Goal: Feedback & Contribution: Submit feedback/report problem

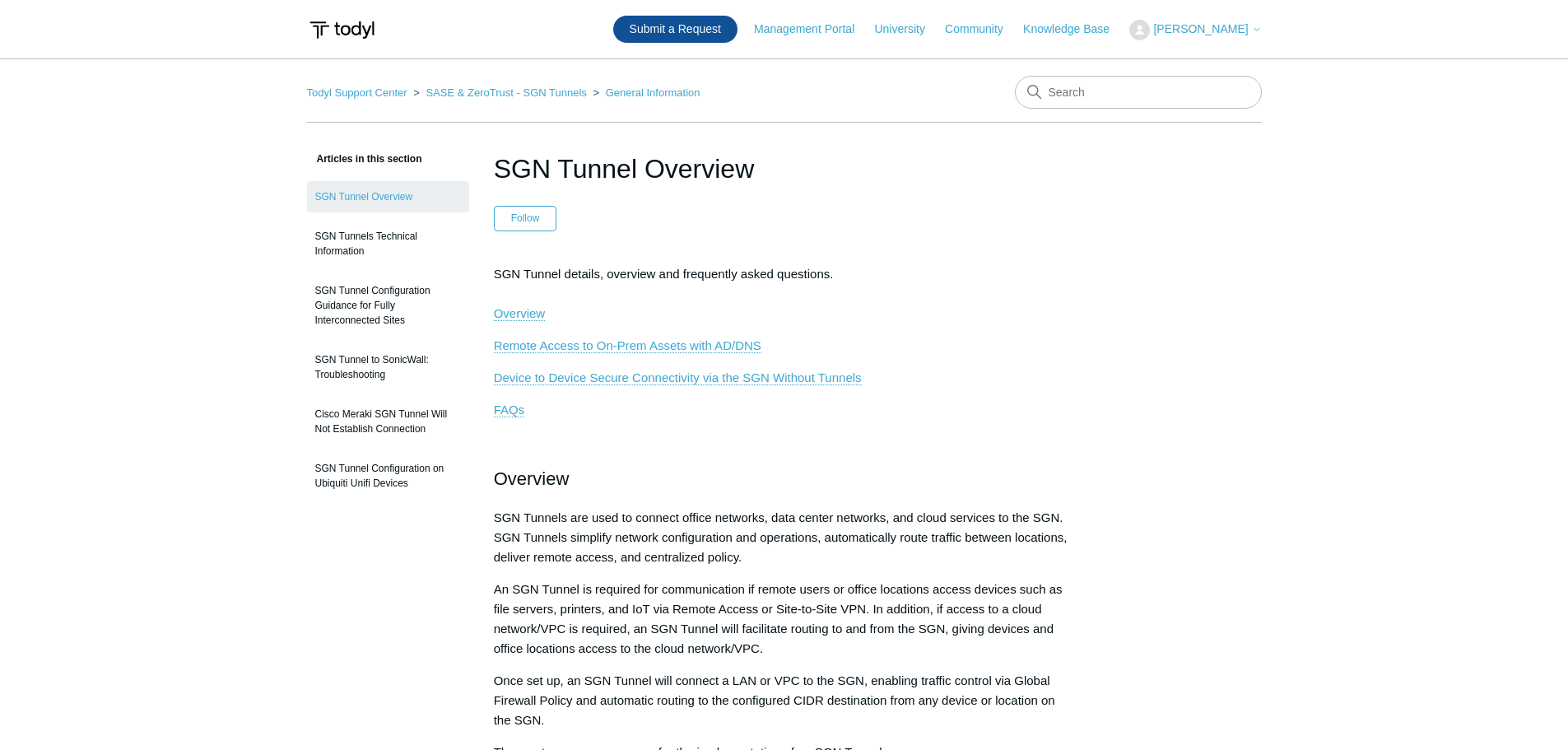
click at [712, 24] on link "Submit a Request" at bounding box center [676, 29] width 124 height 27
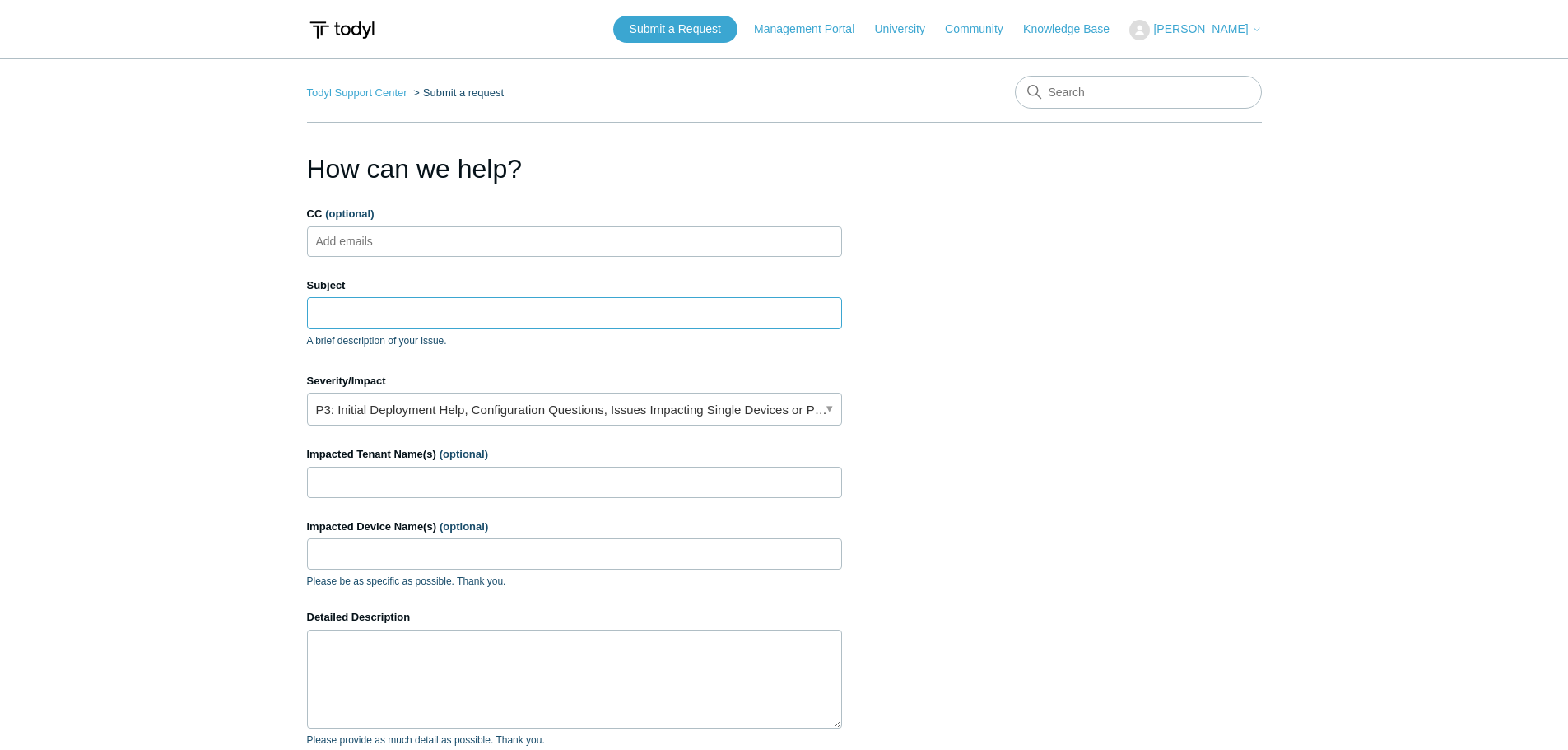
click at [380, 308] on input "Subject" at bounding box center [574, 312] width 535 height 31
paste input "Device Health Status Review"
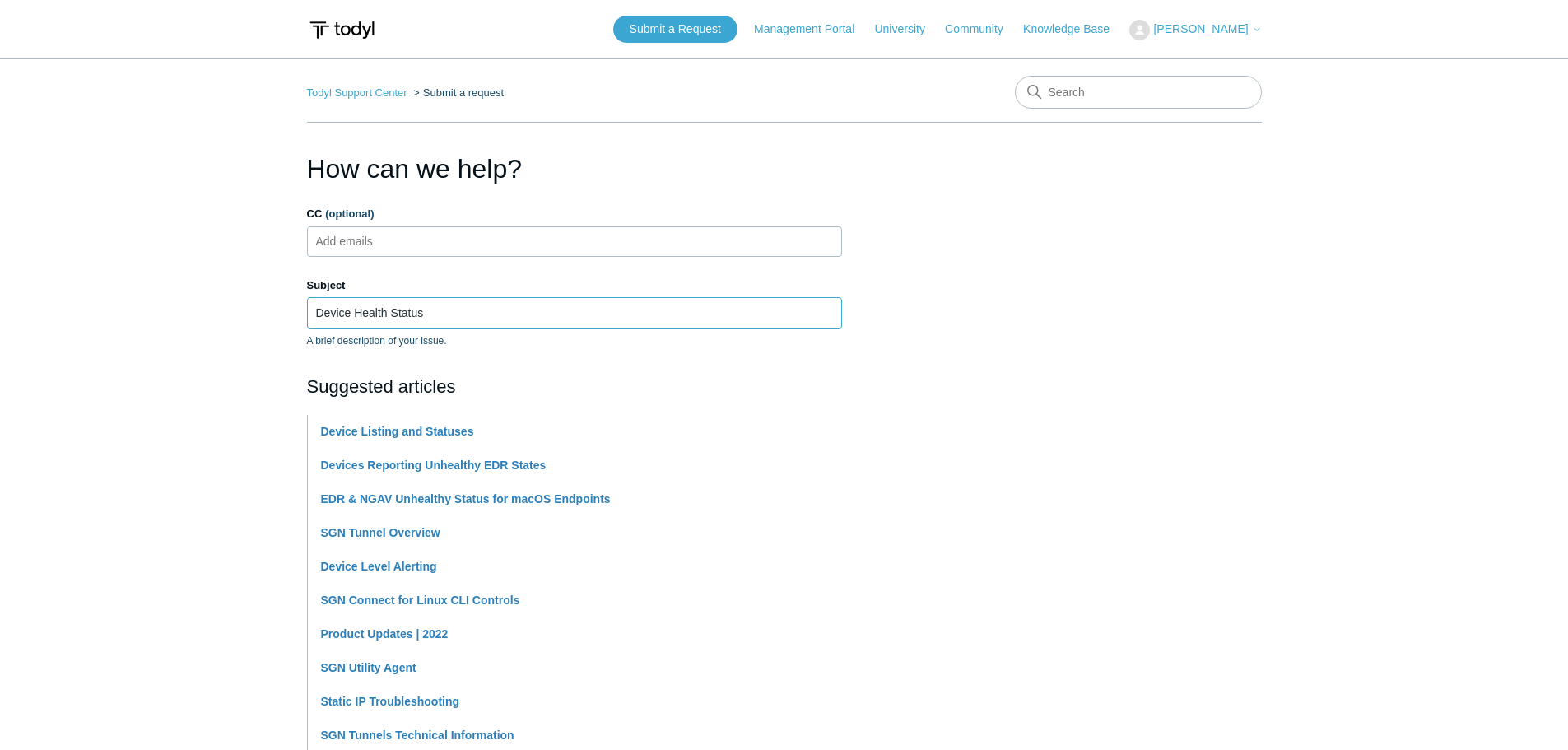
paste input "Unhealthy"
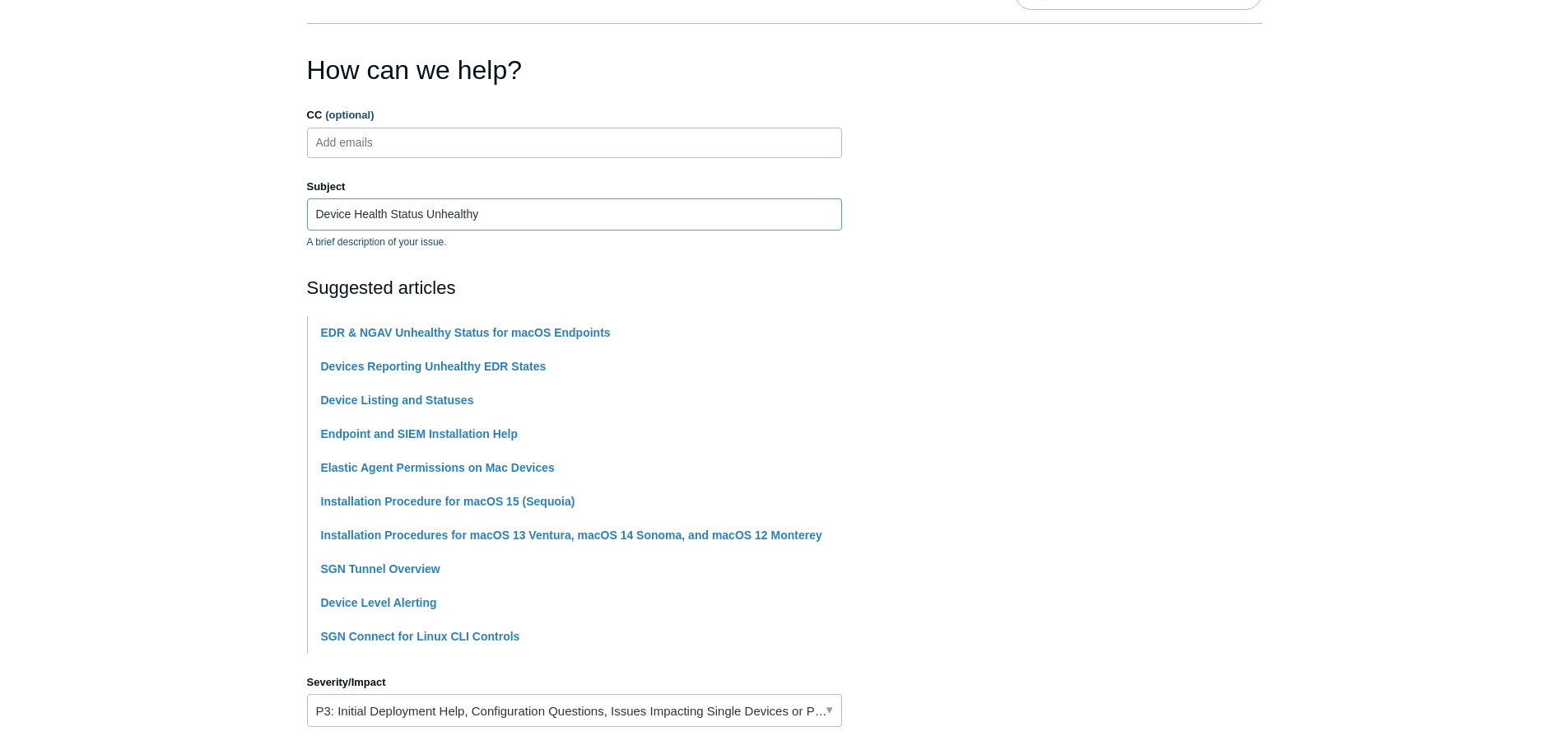
scroll to position [247, 0]
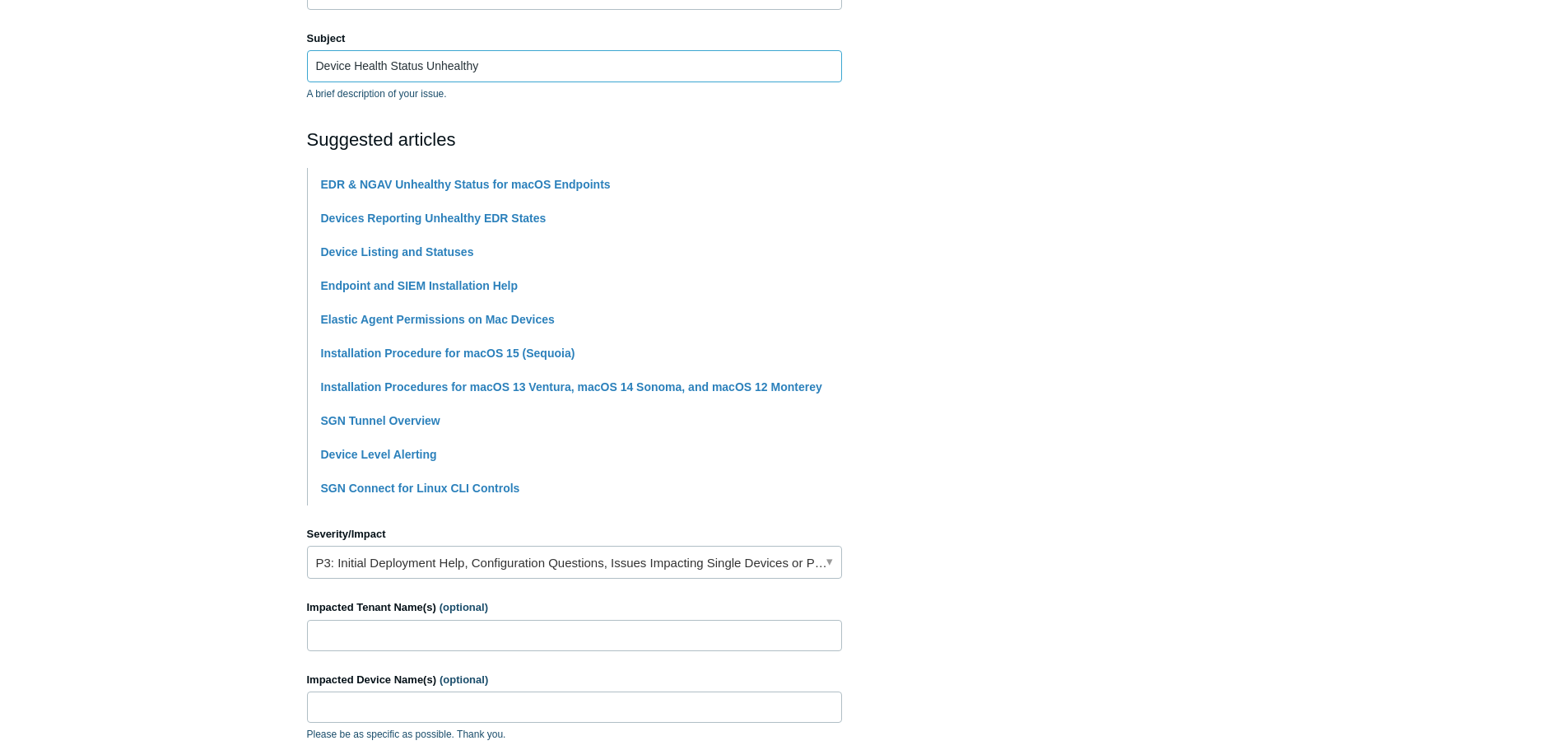
click at [315, 64] on input "Device Health Status Unhealthy" at bounding box center [574, 66] width 535 height 31
paste input "PAX19351746"
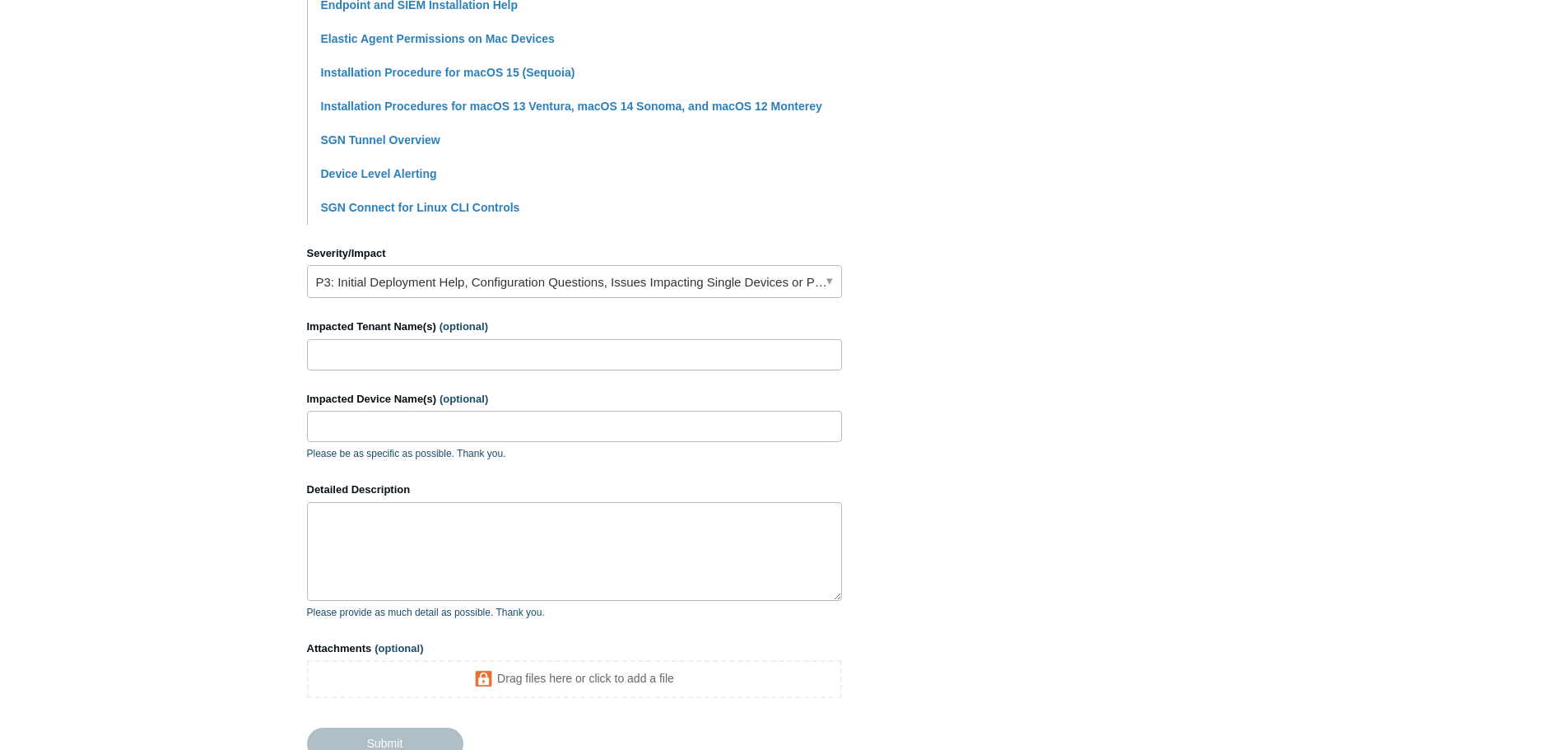
scroll to position [576, 0]
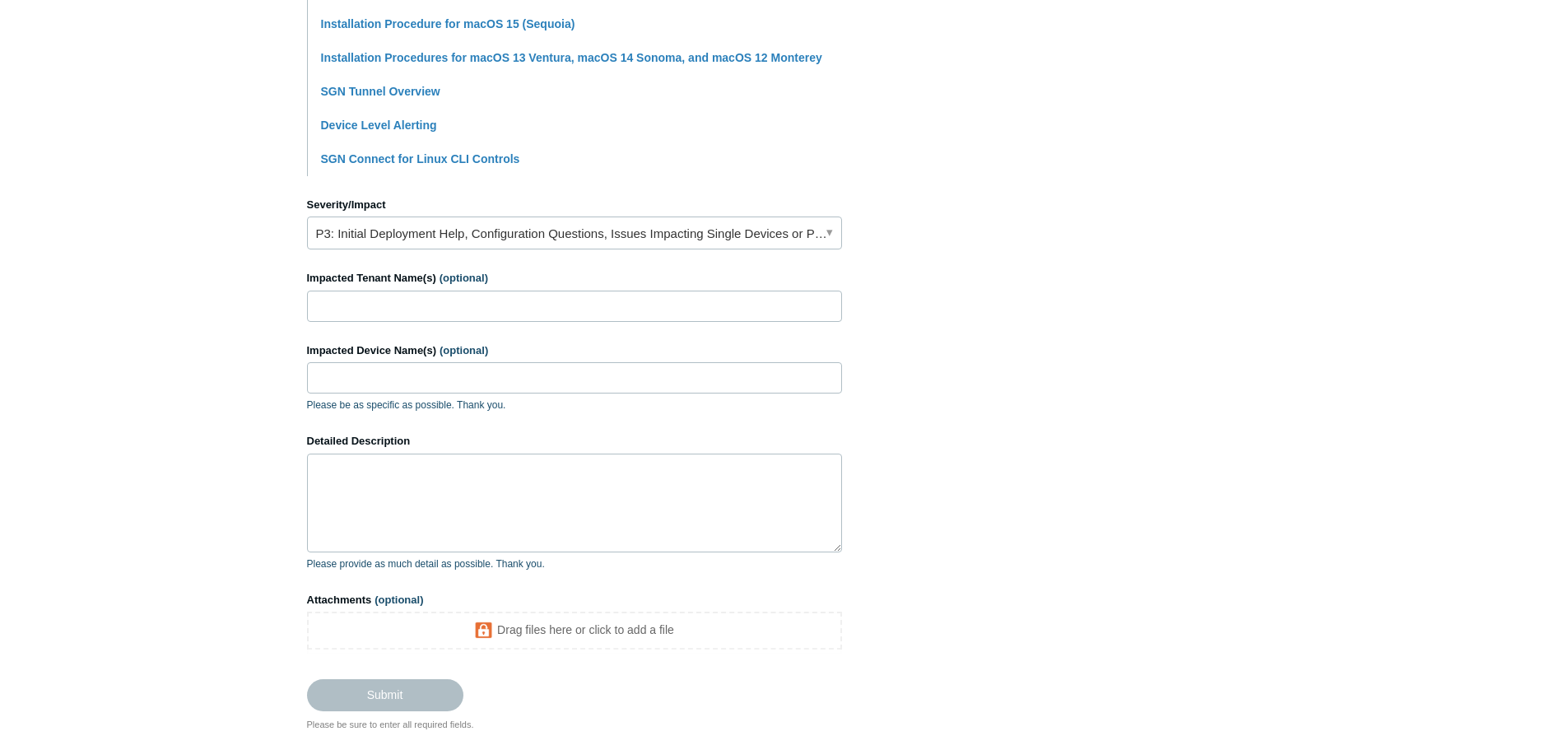
type input "PAX19351746 Device Health Status Unhealthy"
click at [353, 309] on input "Impacted Tenant Name(s) (optional)" at bounding box center [574, 306] width 535 height 31
click at [380, 301] on input "Impacted Tenant Name(s) (optional)" at bounding box center [574, 306] width 535 height 31
paste input "American Public Power Association"
click at [984, 413] on section "How can we help? CC (optional) Add emails Subject PAX19351746 Device Health Sta…" at bounding box center [784, 152] width 955 height 1158
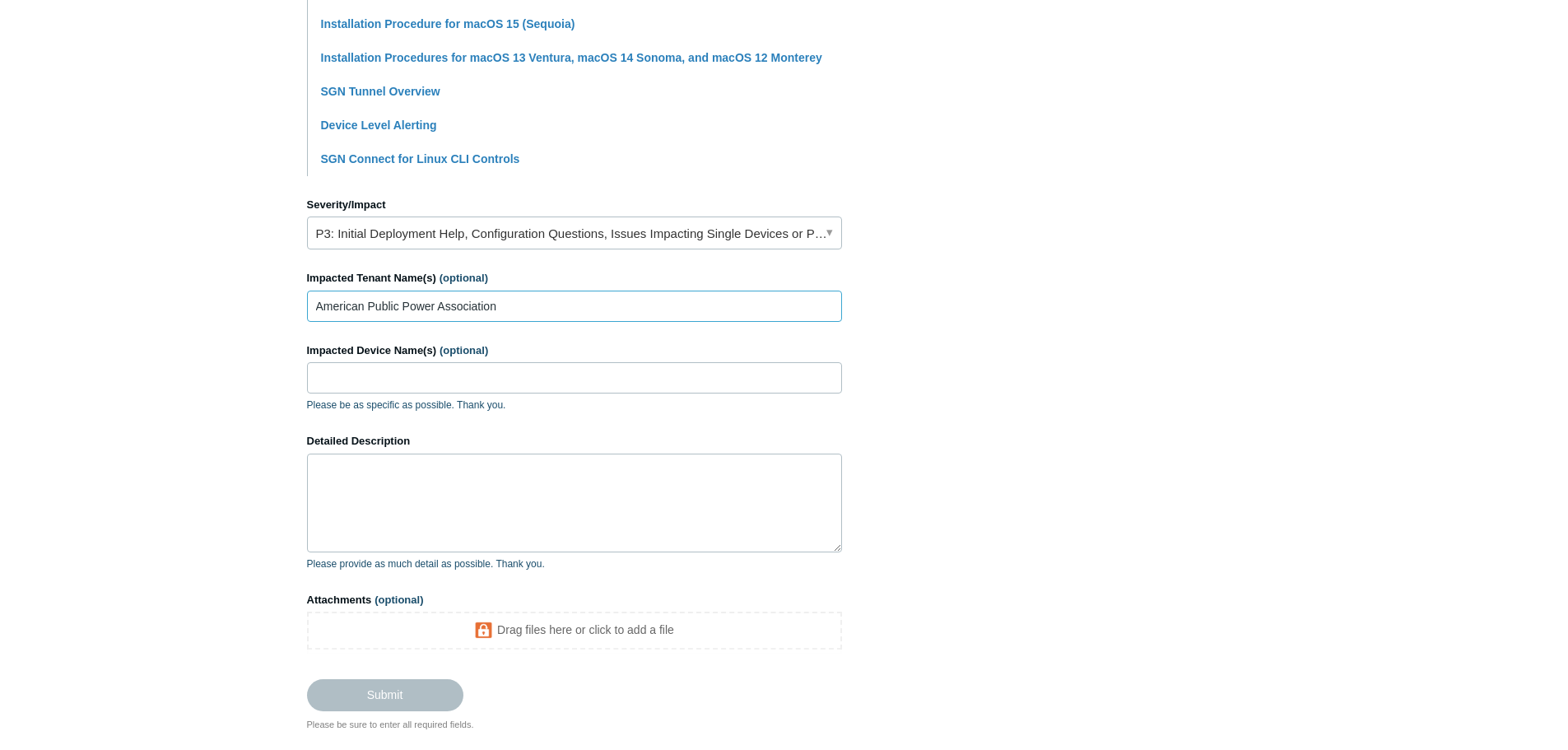
click at [316, 308] on input "American Public Power Association" at bounding box center [574, 306] width 535 height 31
type input "The American Public Power Association"
click at [413, 381] on input "Impacted Device Name(s) (optional)" at bounding box center [574, 378] width 535 height 31
paste input "APPA-W-2T1NCK3"
type input "APPA-W-2T1NCK3"
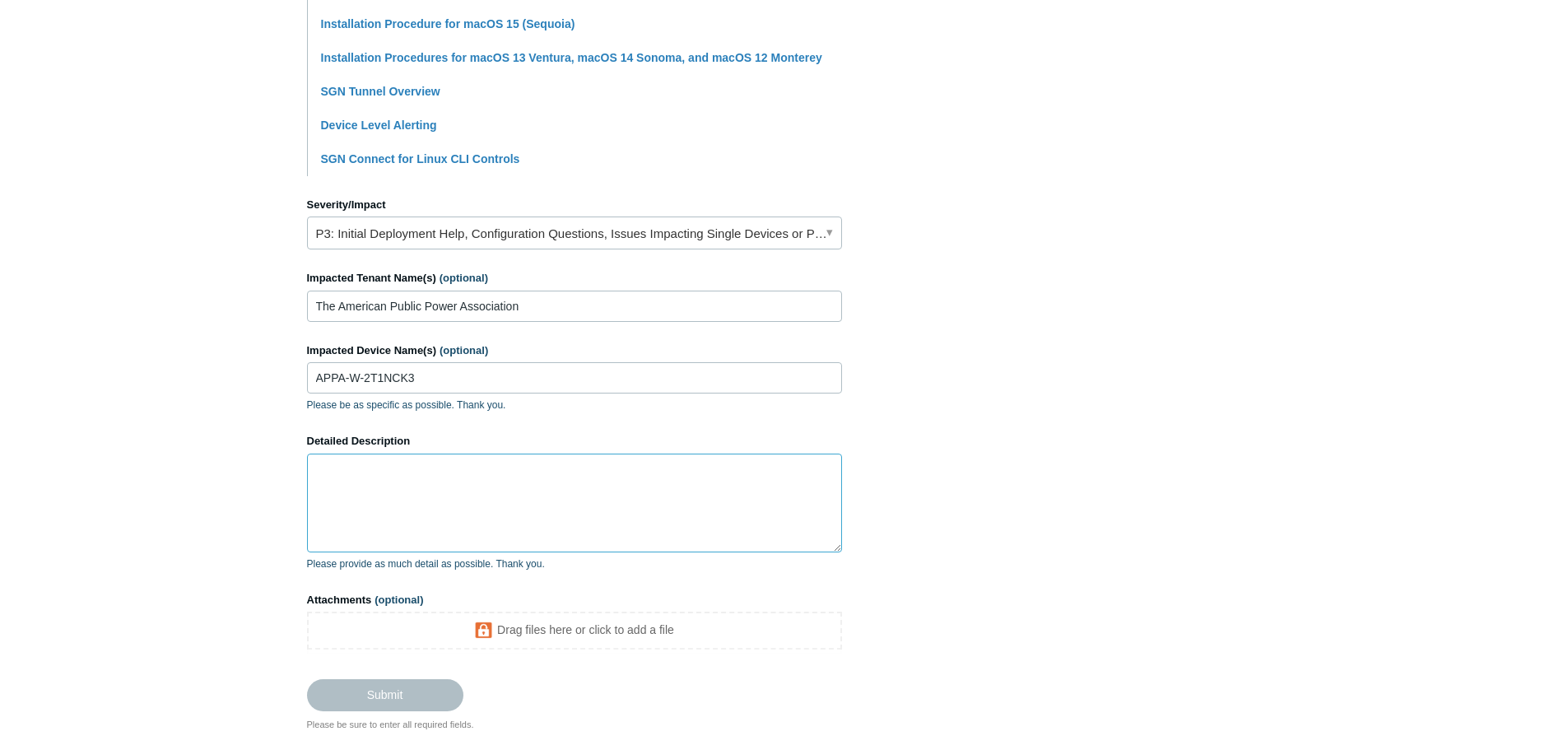
click at [401, 498] on textarea "Detailed Description" at bounding box center [574, 503] width 535 height 99
paste textarea "There is one computer who is showing as unhealthy status under endpoint securit…"
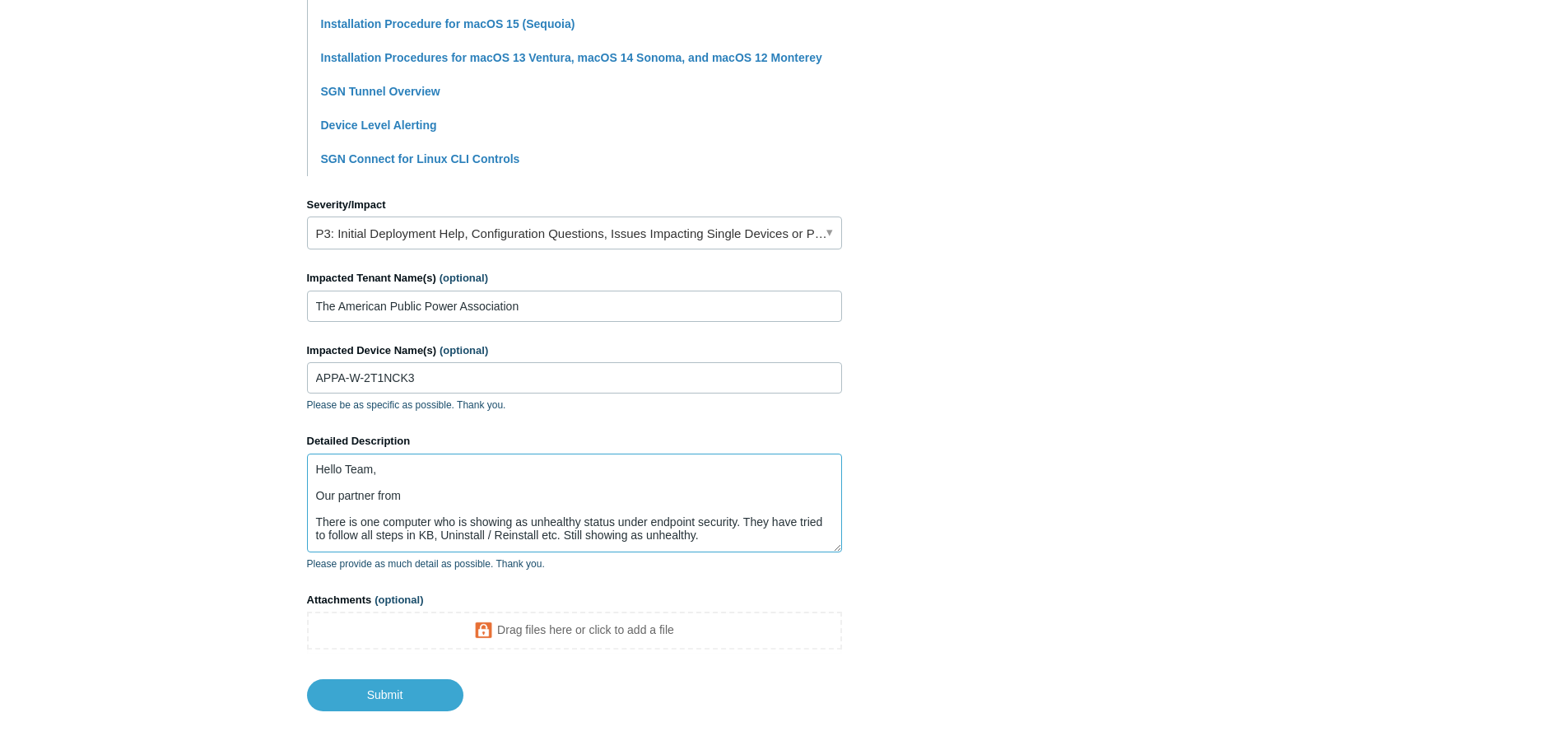
click at [424, 503] on textarea "Hello Team, Our partner from There is one computer who is showing as unhealthy …" at bounding box center [574, 503] width 535 height 99
click at [431, 498] on textarea "Hello Team, Our partner from There is one computer who is showing as unhealthy …" at bounding box center [574, 503] width 535 height 99
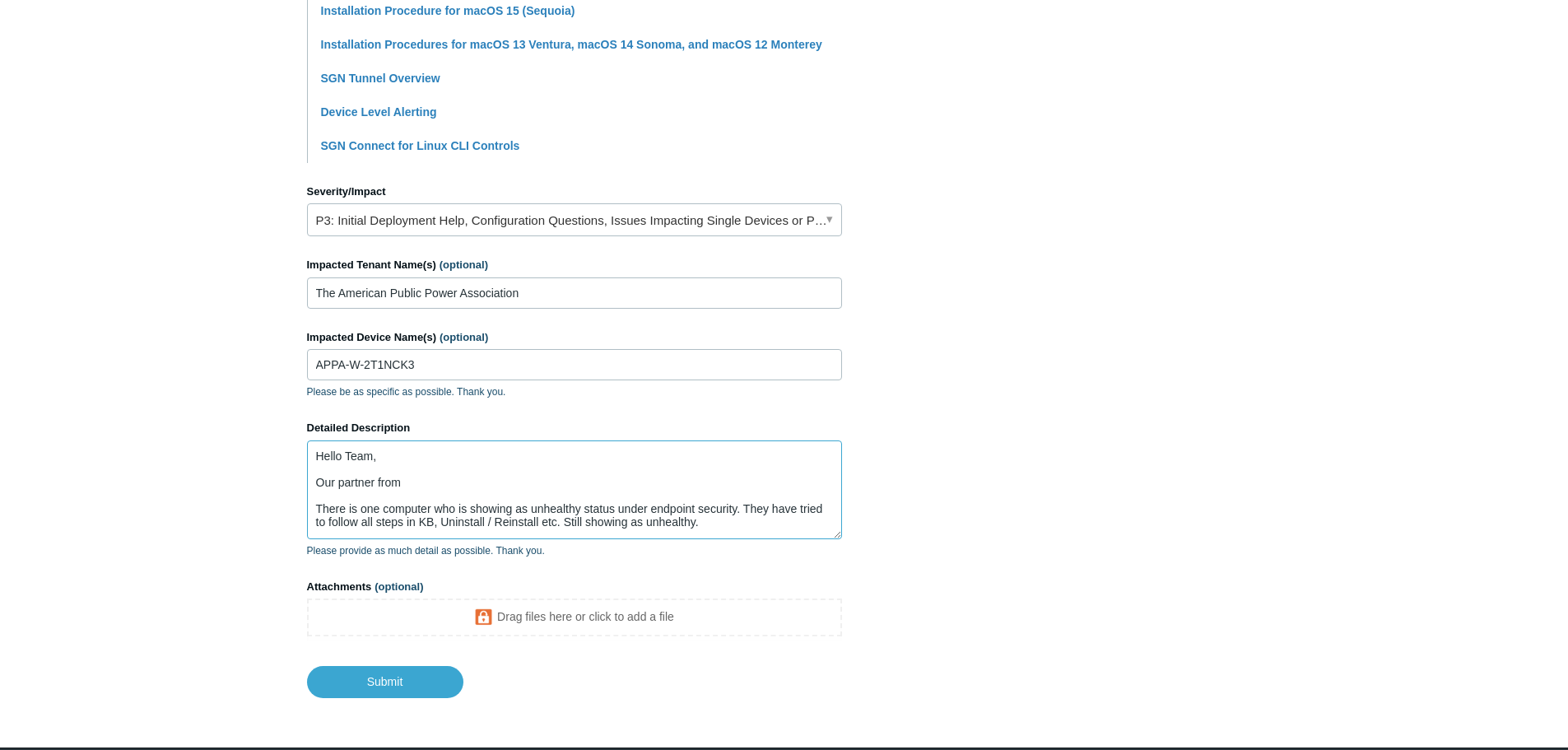
scroll to position [651, 0]
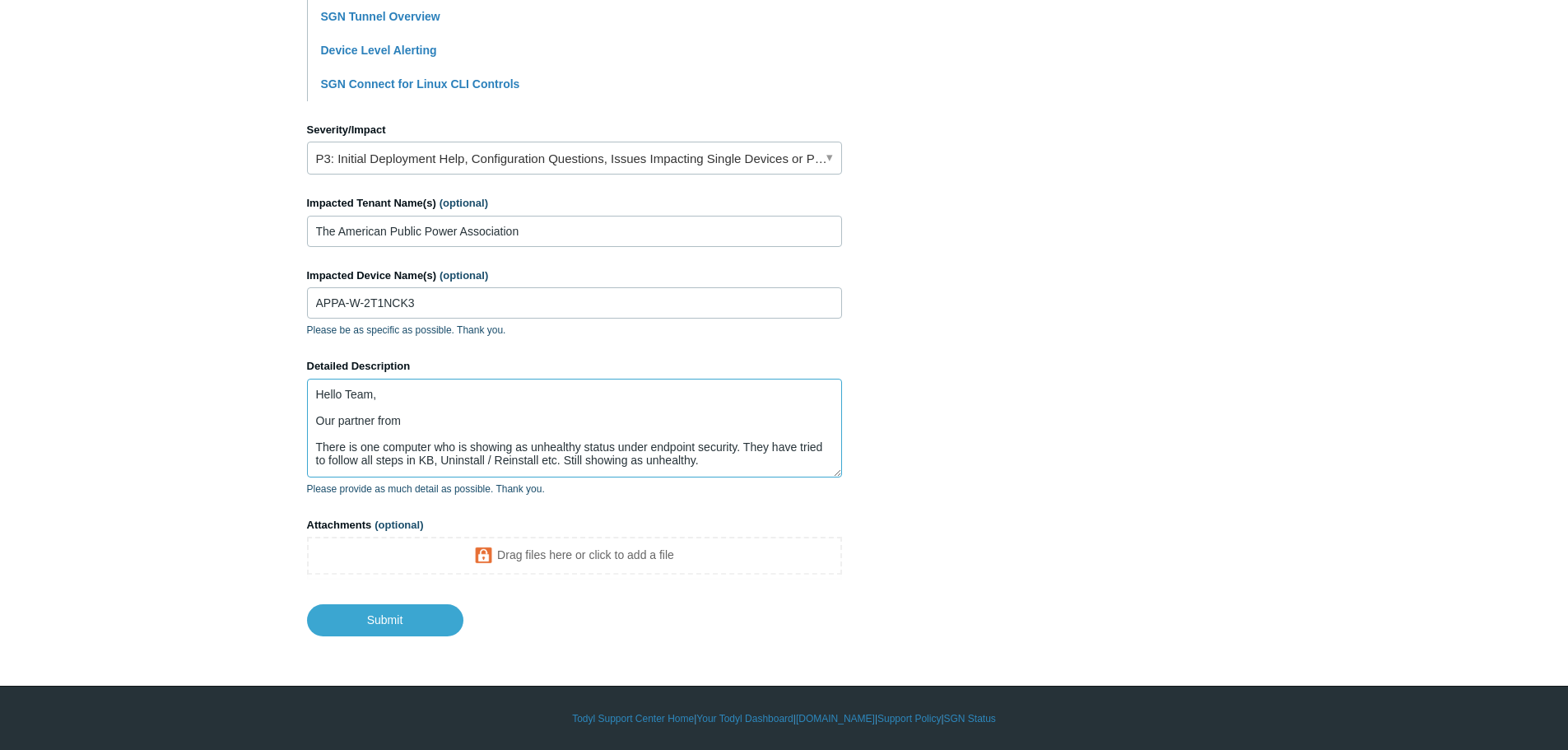
paste textarea "Orion Network Solutions LLC"
drag, startPoint x: 455, startPoint y: 448, endPoint x: 314, endPoint y: 448, distance: 141.0
click at [314, 448] on textarea "Hello Team, Our partner from Orion Network Solutions LLC having pc There is one…" at bounding box center [574, 428] width 535 height 99
click at [627, 420] on textarea "Hello Team, Our partner from Orion Network Solutions LLC having pc that is show…" at bounding box center [574, 428] width 535 height 99
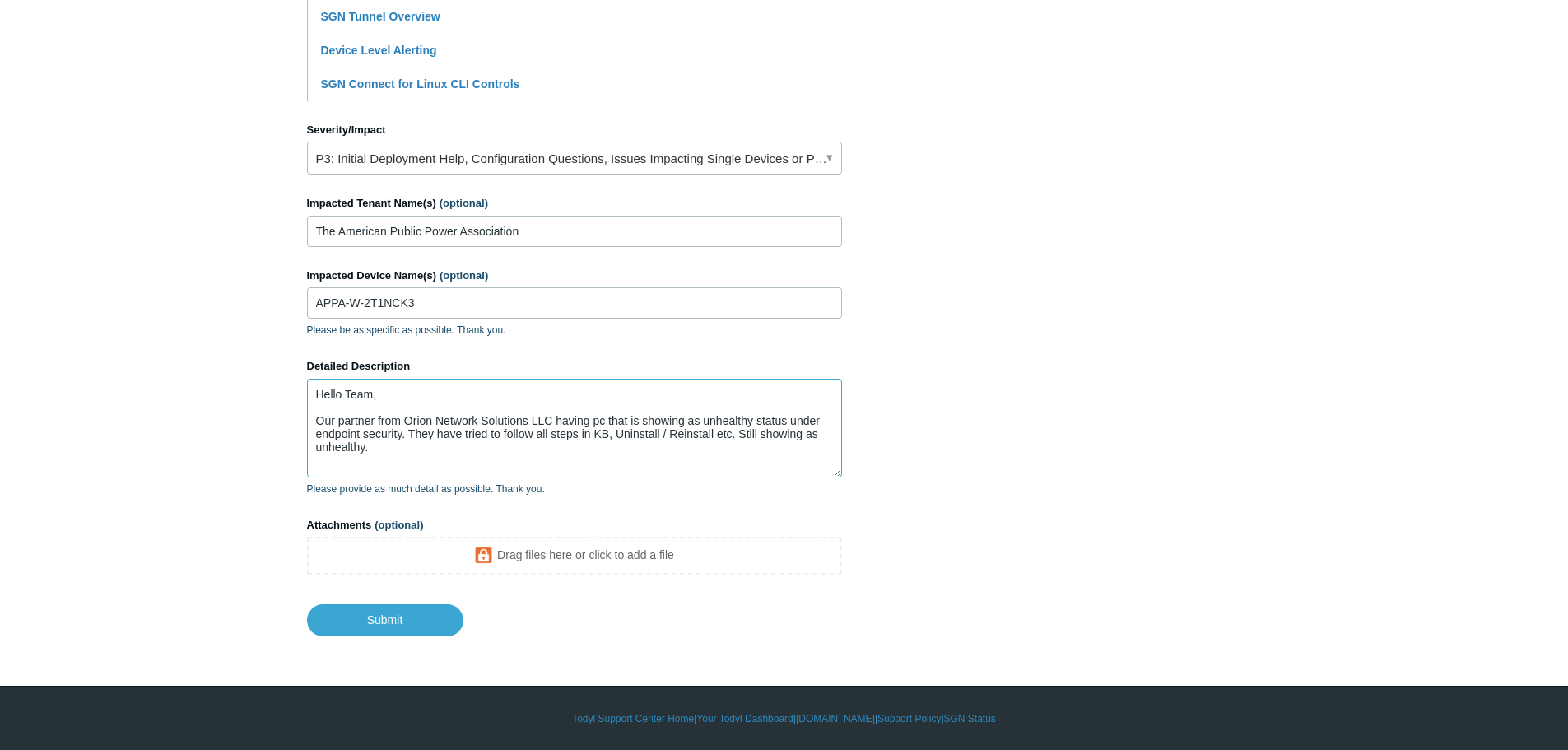
click at [391, 464] on textarea "Hello Team, Our partner from Orion Network Solutions LLC having pc that is show…" at bounding box center [574, 428] width 535 height 99
click at [397, 461] on textarea "Hello Team, Our partner from Orion Network Solutions LLC having pc that is show…" at bounding box center [574, 428] width 535 height 99
click at [644, 639] on body "Skip to main content Submit a Request Management Portal University Community Kn…" at bounding box center [784, 49] width 1568 height 1402
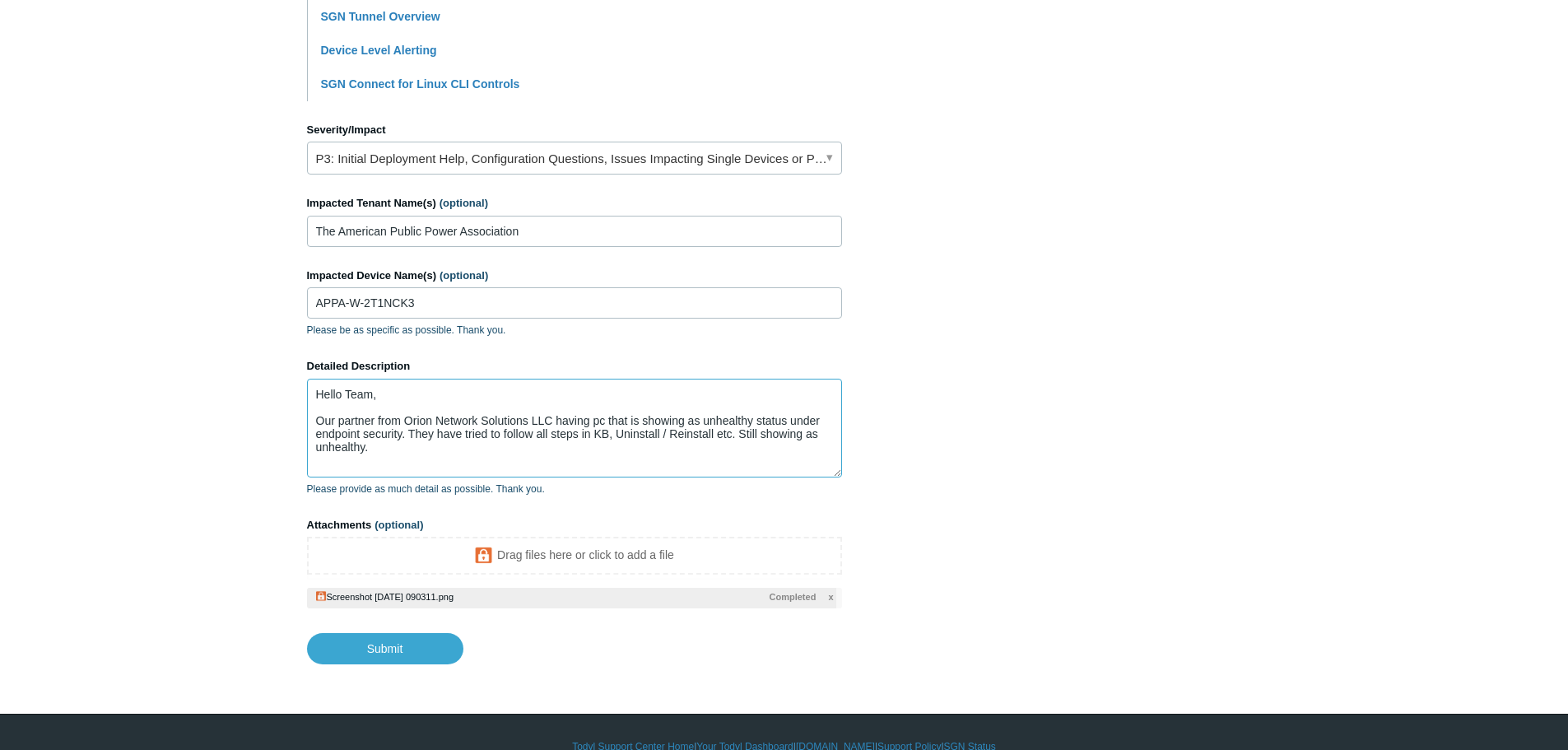
click at [398, 449] on textarea "Hello Team, Our partner from Orion Network Solutions LLC having pc that is show…" at bounding box center [574, 428] width 535 height 99
paste textarea "Reviewing provided logs, we are seeing many repeating network errors for ICMPv6…"
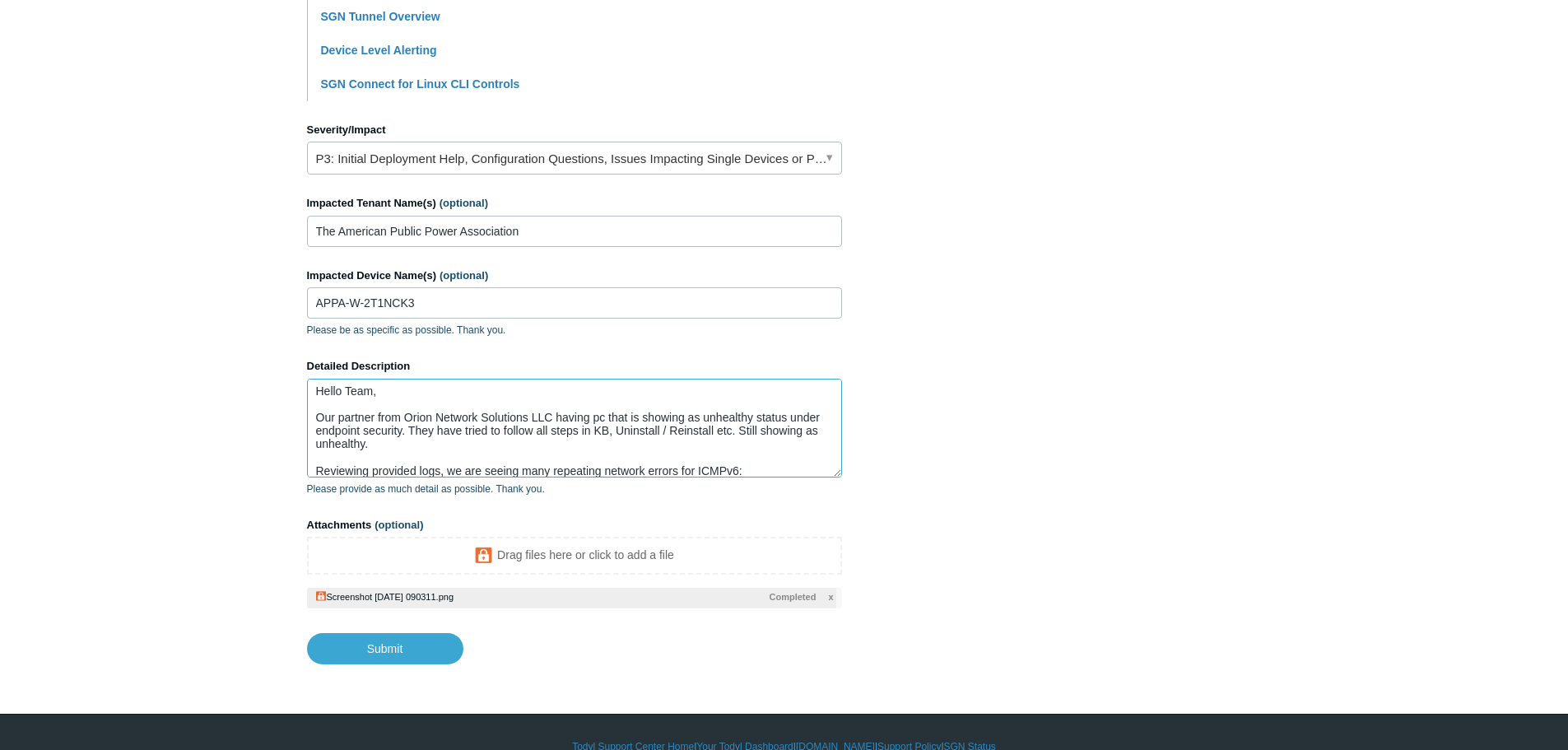
scroll to position [104, 0]
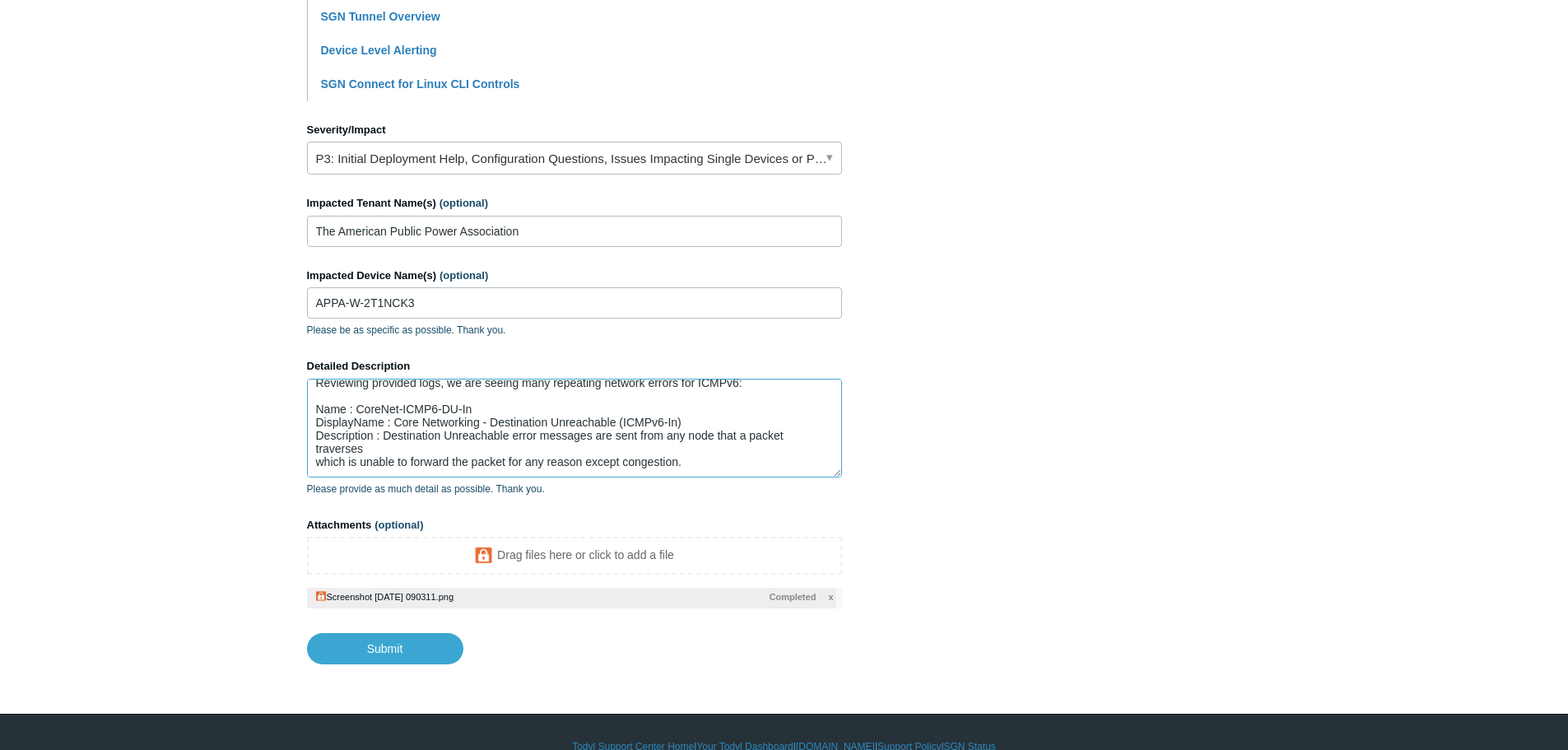
click at [709, 452] on textarea "Hello Team, Our partner from Orion Network Solutions LLC having pc that is show…" at bounding box center [574, 428] width 535 height 99
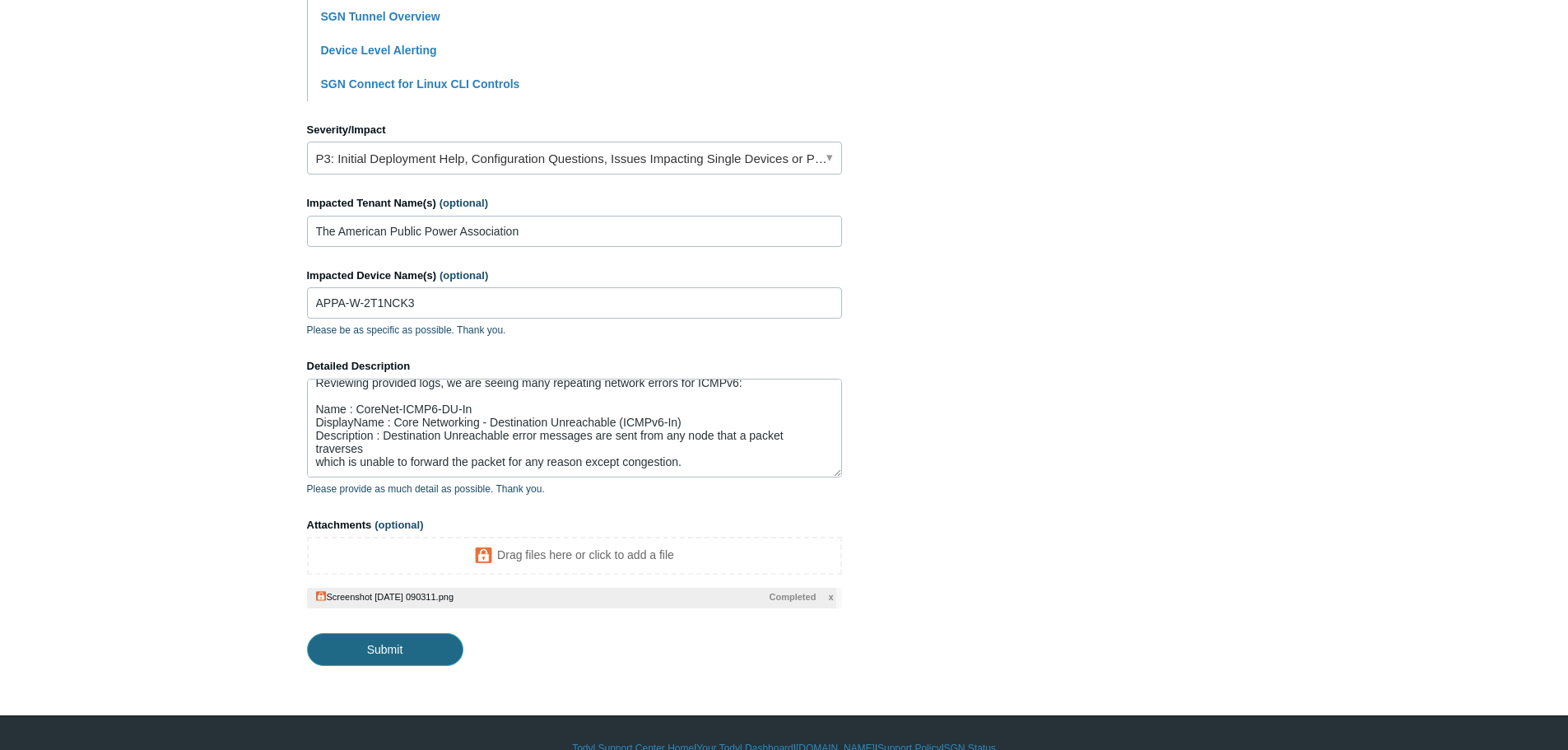
click at [416, 646] on input "Submit" at bounding box center [384, 650] width 156 height 33
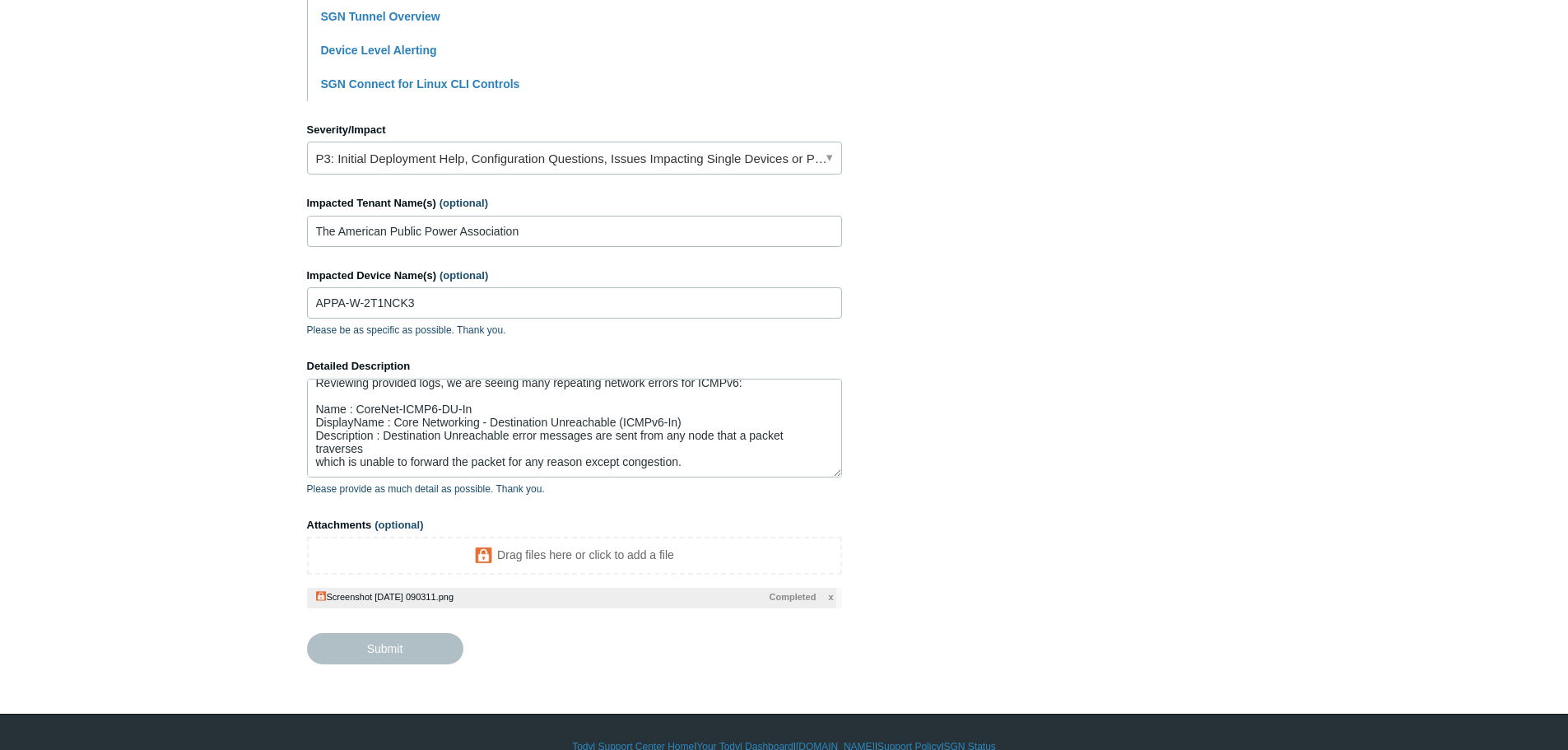
type textarea "Hello Team, Our partner from Orion Network Solutions LLC having pc that is show…"
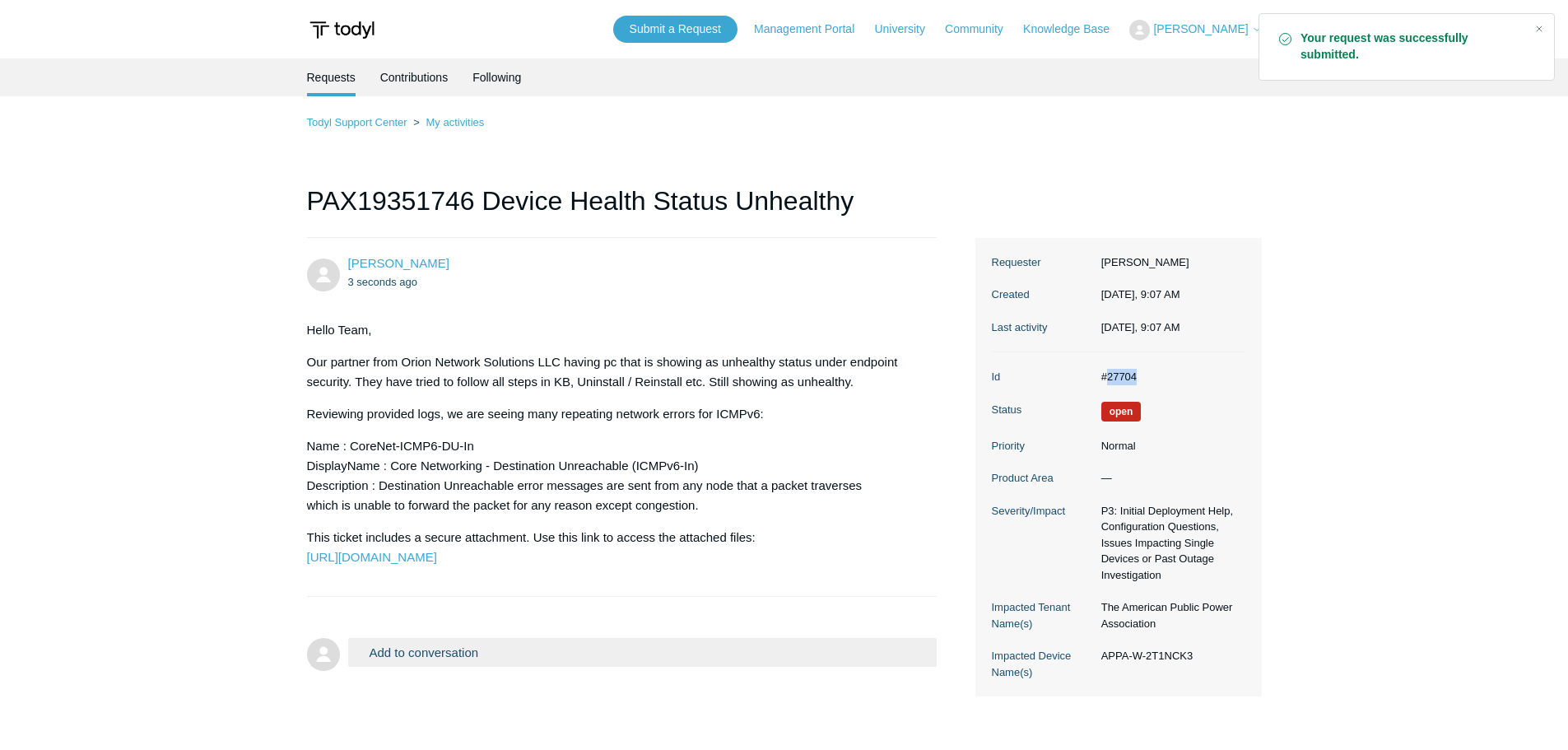
drag, startPoint x: 1109, startPoint y: 375, endPoint x: 1139, endPoint y: 376, distance: 30.0
click at [1139, 376] on dd "#27704" at bounding box center [1169, 377] width 153 height 16
copy dd "27704"
